Goal: Task Accomplishment & Management: Manage account settings

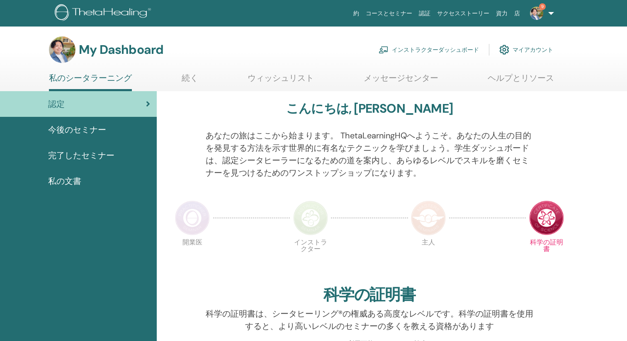
click at [414, 48] on link "インストラクターダッシュボード" at bounding box center [428, 50] width 100 height 18
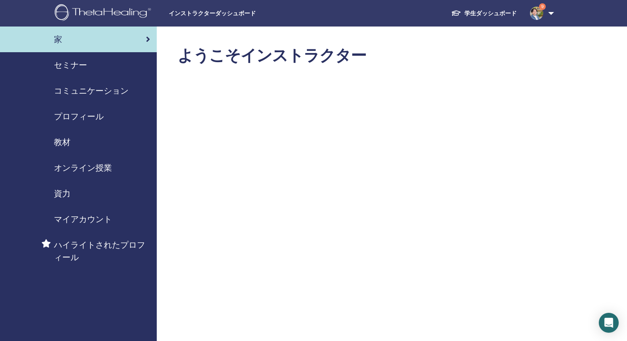
click at [63, 72] on link "セミナー" at bounding box center [78, 65] width 157 height 26
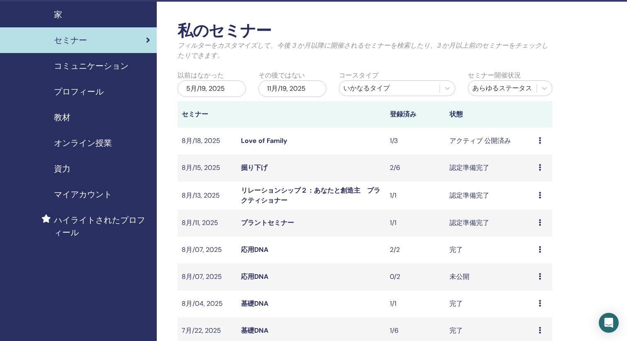
scroll to position [27, 0]
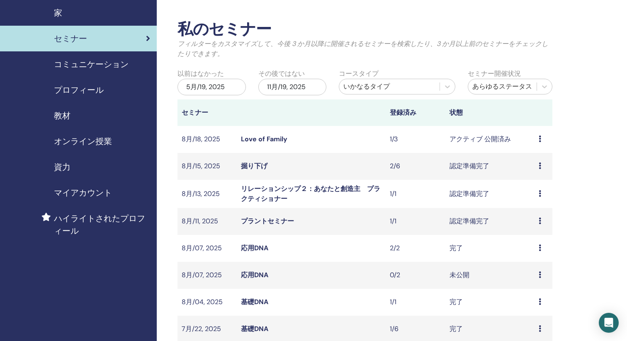
click at [274, 138] on link "Love of Family" at bounding box center [264, 139] width 46 height 9
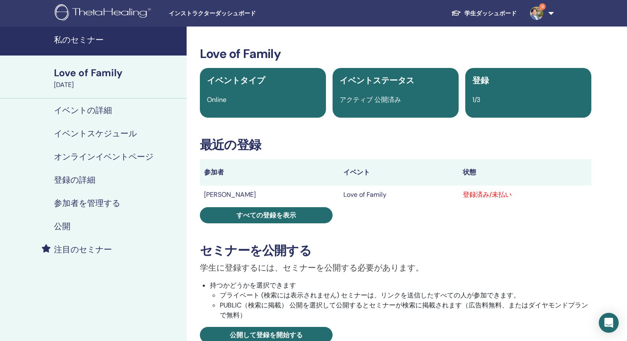
click at [82, 201] on h4 "参加者を管理する" at bounding box center [87, 203] width 66 height 10
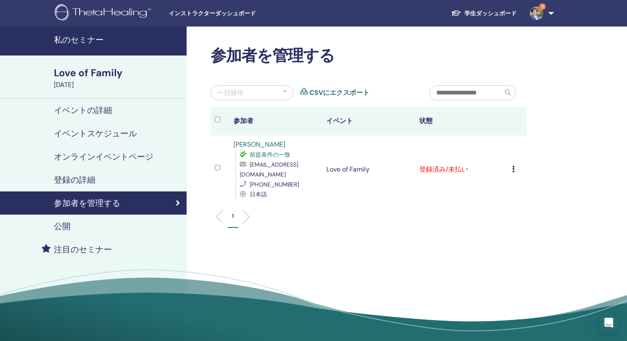
click at [276, 142] on link "[PERSON_NAME]" at bounding box center [259, 144] width 52 height 9
click at [513, 166] on icon at bounding box center [513, 169] width 2 height 7
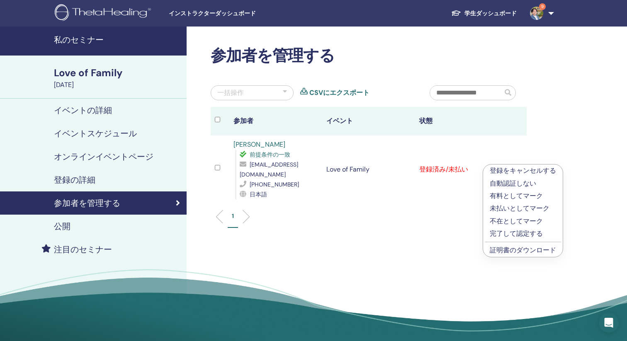
click at [509, 248] on link "証明書のダウンロード" at bounding box center [522, 250] width 66 height 9
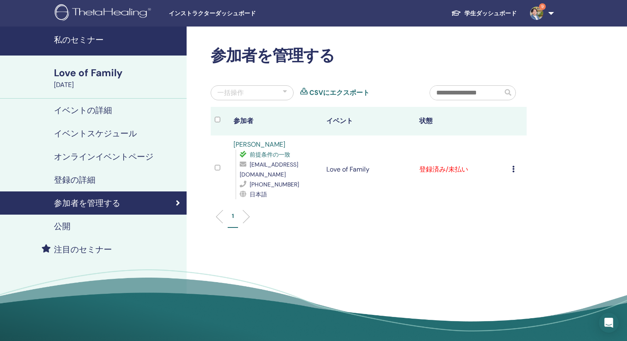
click at [513, 166] on icon at bounding box center [513, 169] width 2 height 7
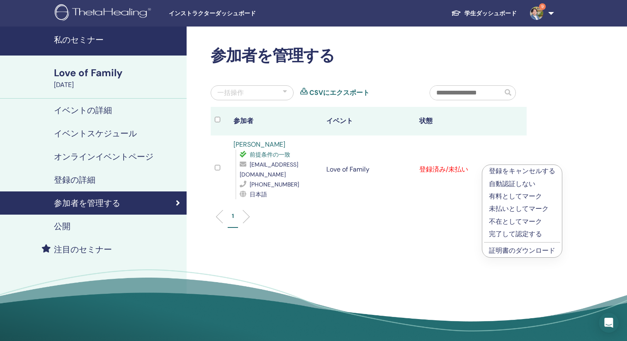
click at [509, 234] on p "完了して認定する" at bounding box center [522, 234] width 66 height 10
